Goal: Transaction & Acquisition: Purchase product/service

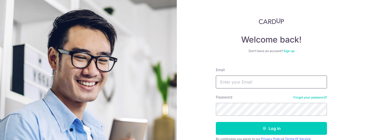
click at [242, 84] on input "Email" at bounding box center [271, 82] width 111 height 13
type input "[PERSON_NAME][EMAIL_ADDRESS][DOMAIN_NAME]"
click at [216, 122] on button "Log in" at bounding box center [271, 128] width 111 height 13
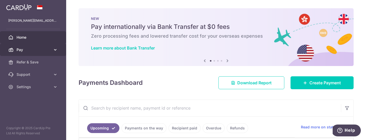
click at [61, 50] on link "Pay" at bounding box center [33, 50] width 66 height 12
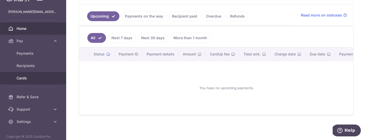
scroll to position [17, 0]
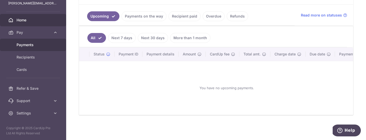
click at [34, 48] on link "Payments" at bounding box center [33, 45] width 66 height 12
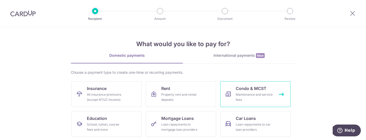
click at [250, 94] on div "Maintenance and service fees" at bounding box center [254, 97] width 37 height 10
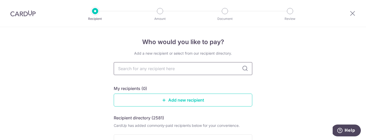
click at [209, 68] on input "text" at bounding box center [183, 68] width 138 height 13
click at [196, 86] on div "My recipients (0)" at bounding box center [183, 88] width 138 height 6
click at [187, 71] on input "text" at bounding box center [183, 68] width 138 height 13
type input "2454"
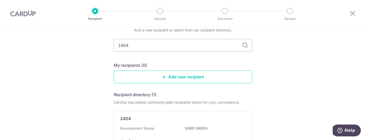
scroll to position [33, 0]
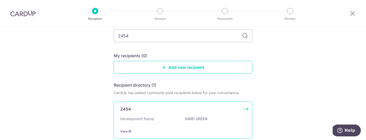
click at [243, 111] on div "2454 Development Name: SIMEI GREEN View" at bounding box center [183, 120] width 138 height 37
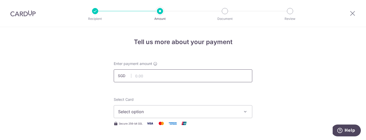
click at [147, 78] on input "text" at bounding box center [183, 75] width 138 height 13
type input "716.13"
click at [150, 108] on button "Select option" at bounding box center [183, 111] width 138 height 13
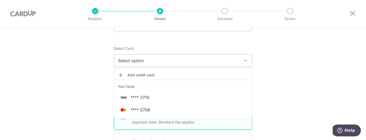
scroll to position [51, 0]
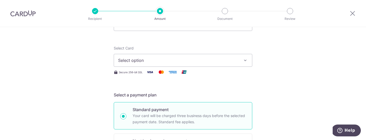
click at [133, 73] on span "Secure 256-bit SSL" at bounding box center [131, 72] width 24 height 4
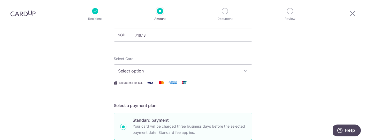
scroll to position [45, 0]
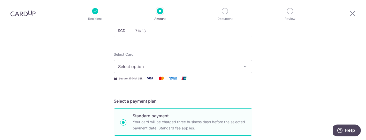
click at [193, 68] on span "Select option" at bounding box center [178, 67] width 120 height 6
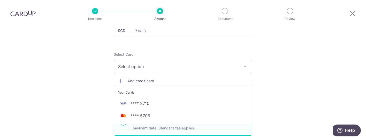
click at [122, 82] on icon at bounding box center [120, 81] width 5 height 5
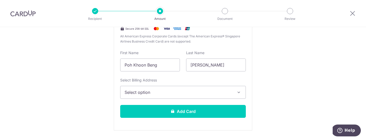
scroll to position [141, 0]
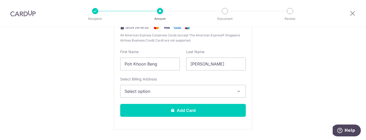
click at [171, 90] on span "Select option" at bounding box center [177, 91] width 107 height 6
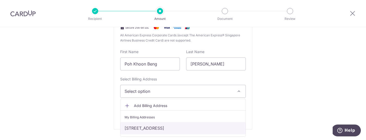
click at [174, 127] on link "7 SIMEI STREET 4, SIMEI GREEN CONDOMINIUM #03-06, Singapore, Singapore-529864" at bounding box center [182, 128] width 125 height 12
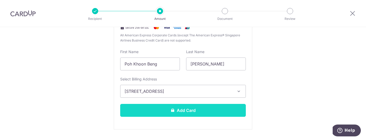
click at [193, 115] on button "Add Card" at bounding box center [183, 110] width 126 height 13
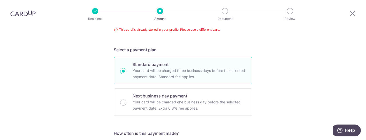
scroll to position [10, 0]
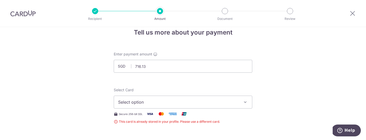
click at [184, 103] on span "Select option" at bounding box center [178, 102] width 120 height 6
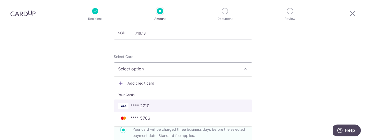
scroll to position [44, 0]
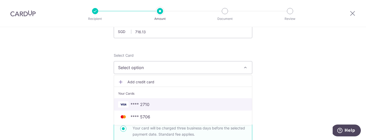
click at [184, 103] on span "**** 2710" at bounding box center [183, 105] width 130 height 6
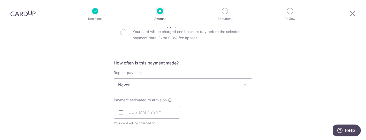
scroll to position [168, 0]
click at [128, 110] on input "text" at bounding box center [147, 111] width 66 height 13
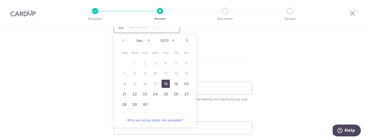
scroll to position [255, 0]
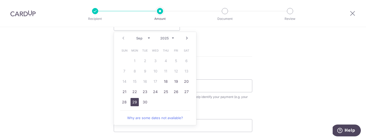
click at [136, 99] on link "29" at bounding box center [134, 102] width 8 height 8
type input "[DATE]"
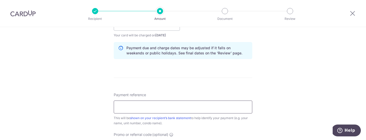
click at [151, 107] on input "Payment reference" at bounding box center [183, 107] width 138 height 13
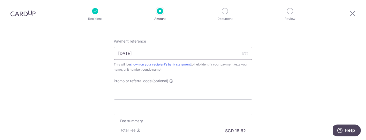
scroll to position [317, 0]
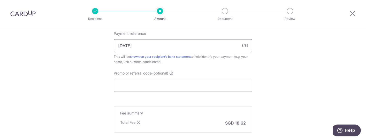
type input "07-03-06"
click at [169, 87] on input "Promo or referral code (optional)" at bounding box center [183, 85] width 138 height 13
paste input "OFF225"
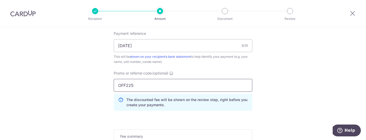
type input "OFF225"
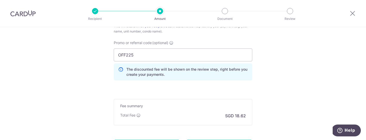
scroll to position [399, 0]
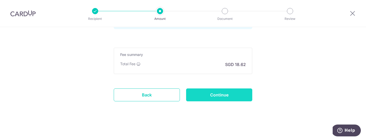
click at [245, 95] on input "Continue" at bounding box center [219, 95] width 66 height 13
type input "Create Schedule"
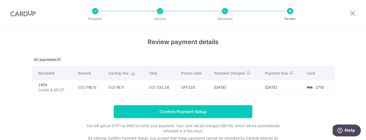
click at [249, 46] on h4 "Review payment details" at bounding box center [183, 41] width 302 height 9
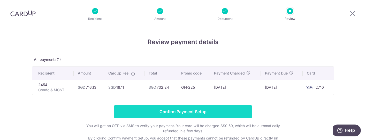
click at [240, 114] on input "Confirm Payment Setup" at bounding box center [183, 111] width 138 height 13
